Goal: Find specific page/section: Locate a particular part of the current website

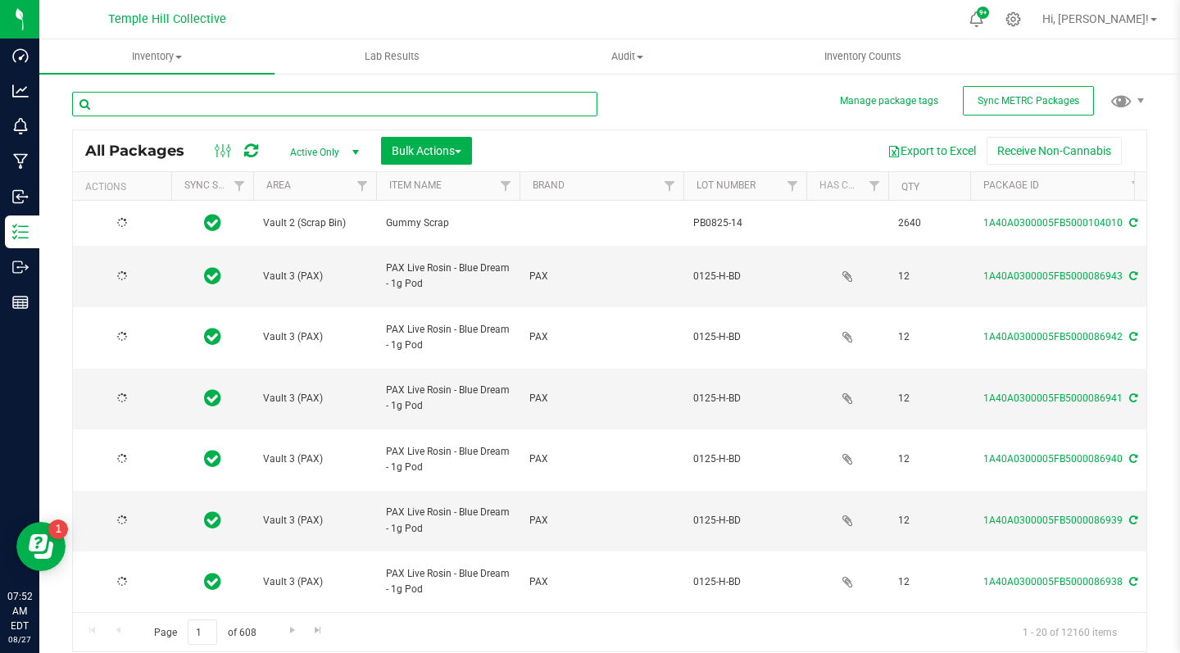
click at [156, 100] on input "text" at bounding box center [334, 104] width 525 height 25
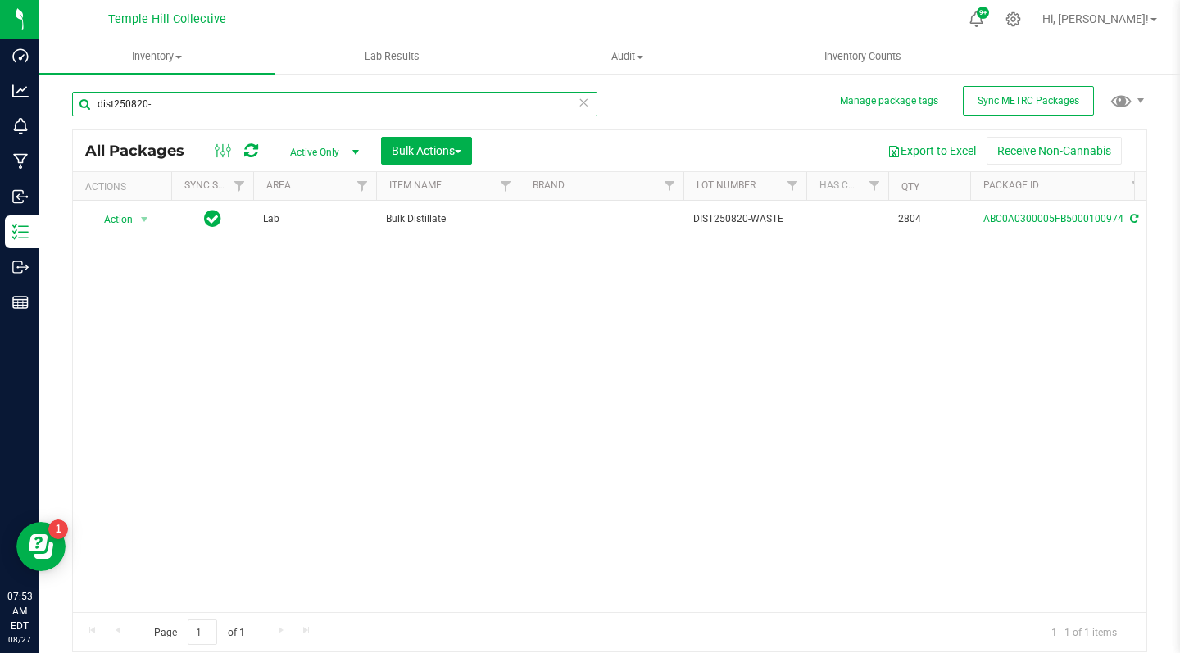
type input "dist250820-"
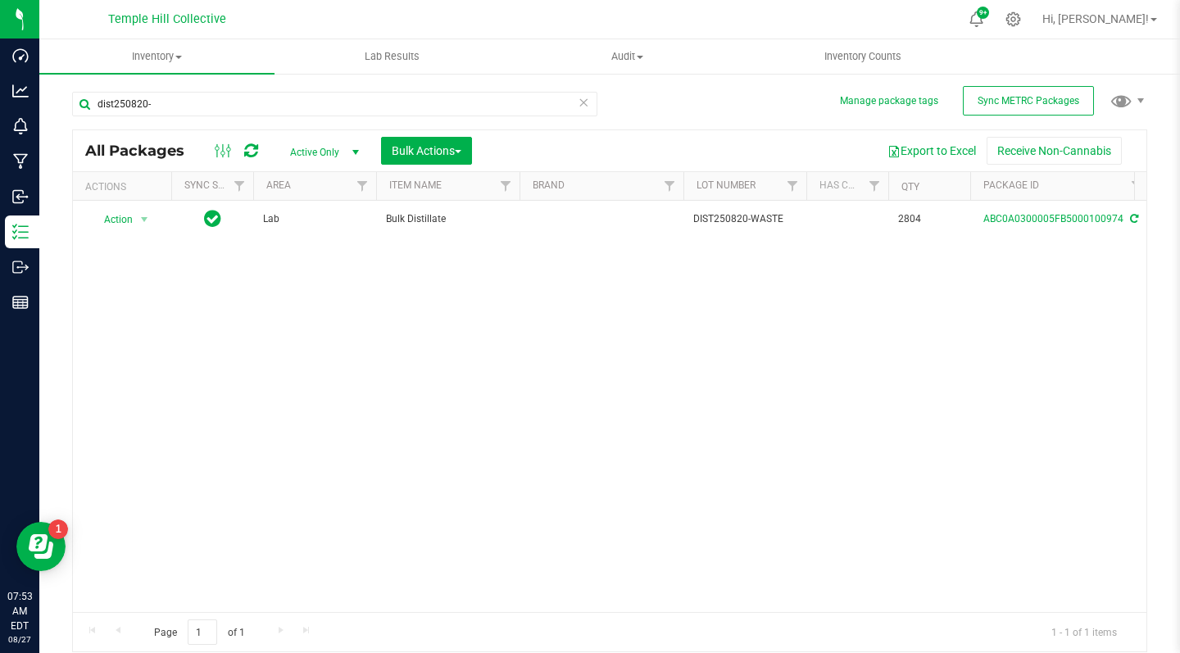
click at [582, 106] on icon at bounding box center [583, 102] width 11 height 20
